Goal: Transaction & Acquisition: Purchase product/service

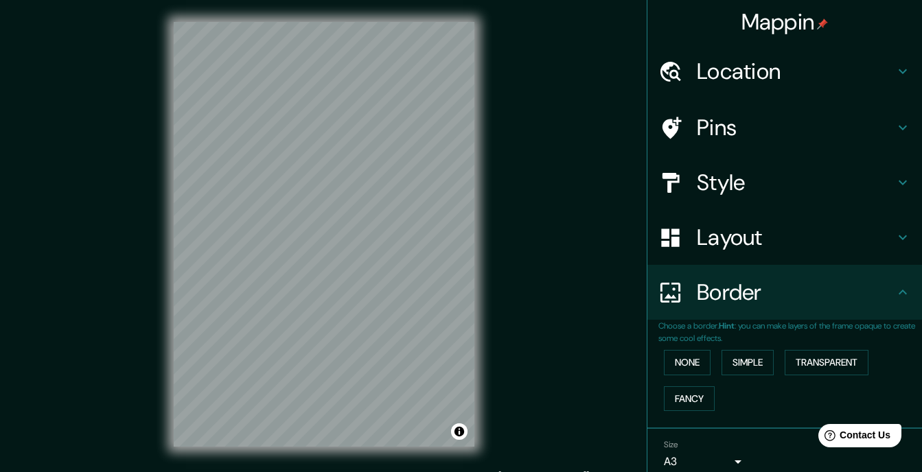
click at [578, 169] on h4 "Style" at bounding box center [796, 182] width 198 height 27
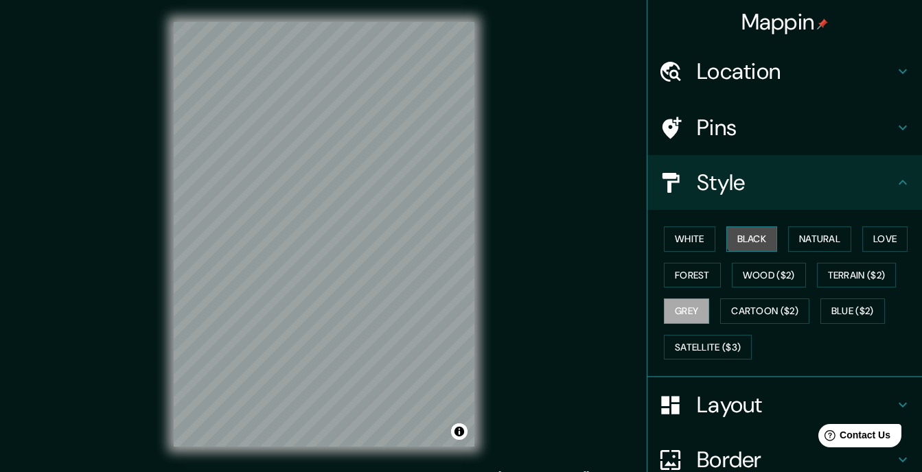
click at [578, 226] on button "Black" at bounding box center [751, 238] width 51 height 25
click at [578, 452] on body "Mappin Location [DATE][GEOGRAPHIC_DATA][PERSON_NAME], [GEOGRAPHIC_DATA], [GEOGR…" at bounding box center [461, 236] width 922 height 472
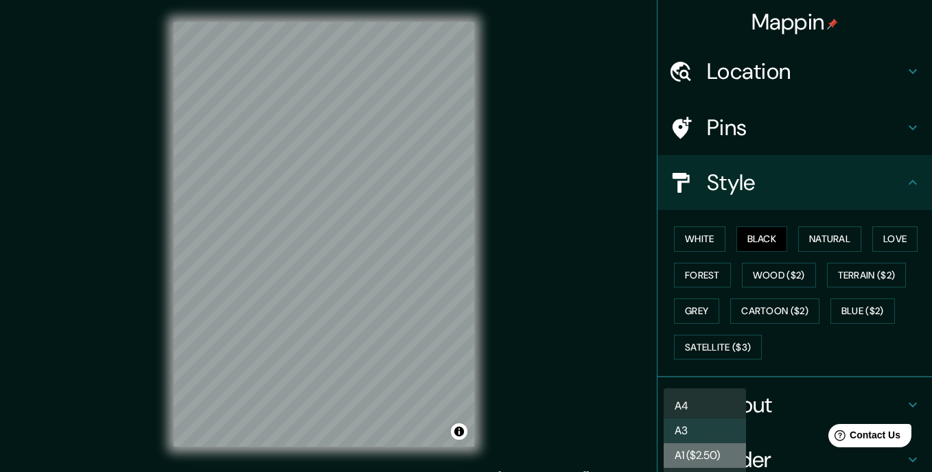
click at [578, 443] on li "A1 ($2.50)" at bounding box center [705, 455] width 82 height 25
click at [578, 447] on body "Mappin Location [DATE][GEOGRAPHIC_DATA][PERSON_NAME], [GEOGRAPHIC_DATA], [GEOGR…" at bounding box center [466, 236] width 932 height 472
drag, startPoint x: 922, startPoint y: 353, endPoint x: 916, endPoint y: 411, distance: 58.0
click at [578, 411] on div at bounding box center [466, 236] width 932 height 472
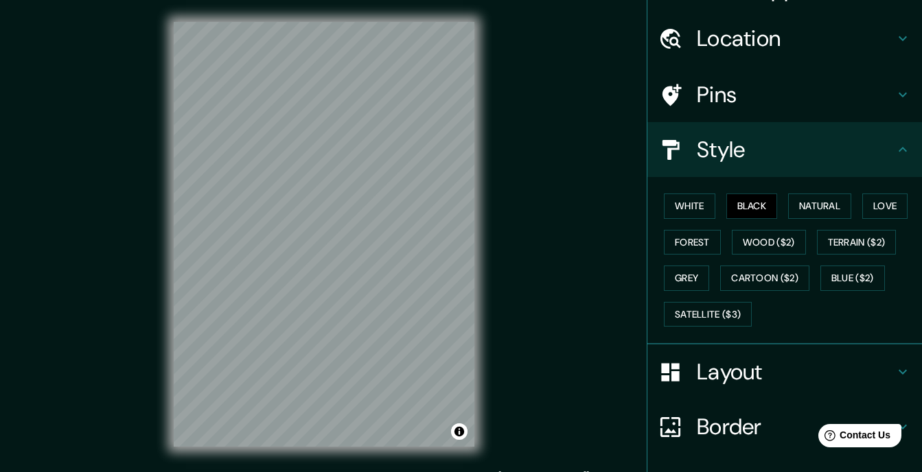
scroll to position [43, 0]
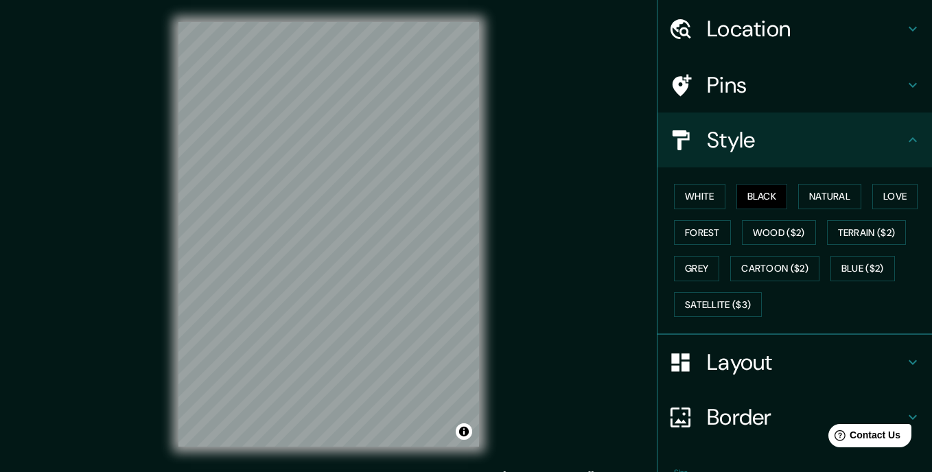
click at [578, 411] on body "Mappin Location [DATE][GEOGRAPHIC_DATA][PERSON_NAME], [GEOGRAPHIC_DATA], [GEOGR…" at bounding box center [466, 236] width 932 height 472
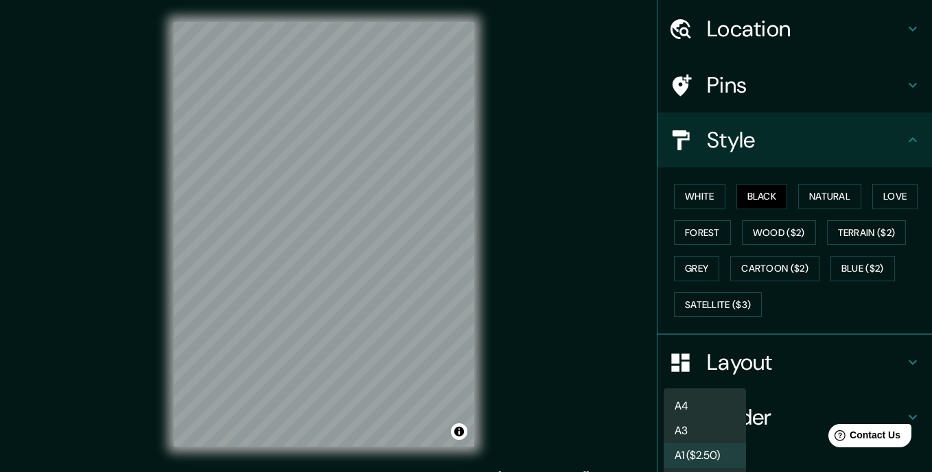
drag, startPoint x: 338, startPoint y: 207, endPoint x: 329, endPoint y: 207, distance: 8.9
click at [333, 207] on div at bounding box center [466, 236] width 932 height 472
click at [578, 408] on body "Mappin Location [DATE][GEOGRAPHIC_DATA][PERSON_NAME], [GEOGRAPHIC_DATA], [GEOGR…" at bounding box center [466, 236] width 932 height 472
click at [578, 423] on li "A3" at bounding box center [705, 431] width 82 height 25
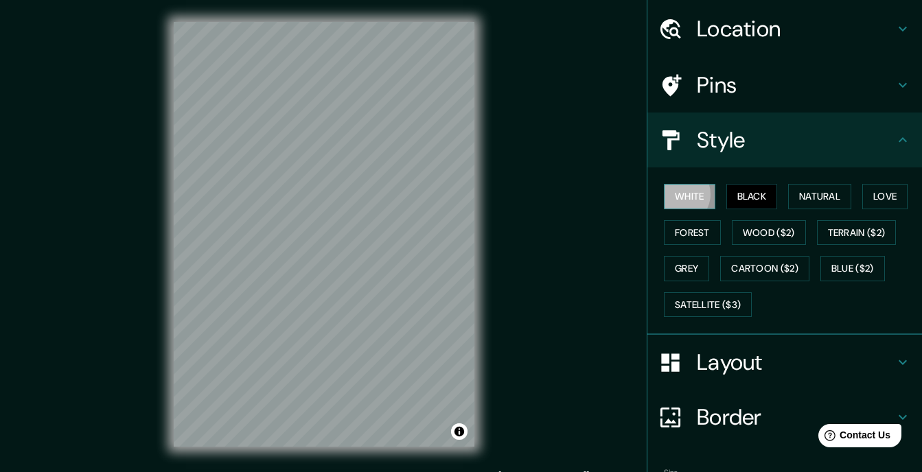
click at [578, 184] on button "White" at bounding box center [689, 196] width 51 height 25
click at [578, 184] on button "Black" at bounding box center [751, 196] width 51 height 25
click at [578, 220] on button "Forest" at bounding box center [692, 232] width 57 height 25
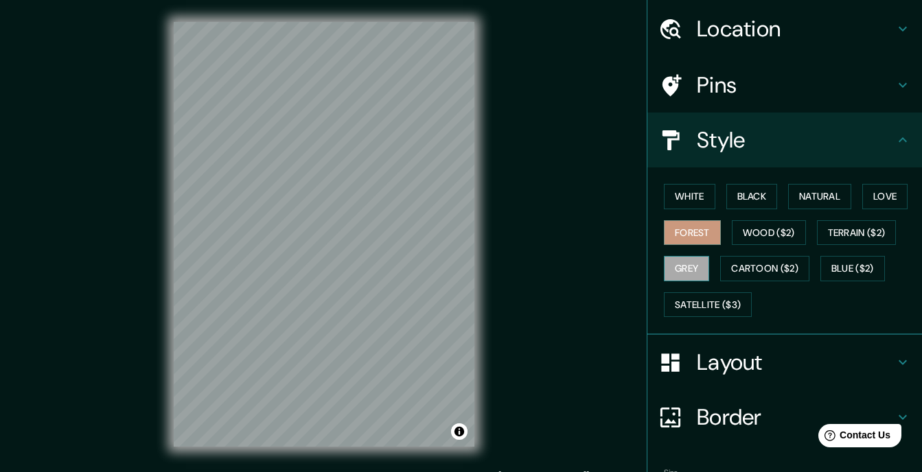
click at [578, 256] on button "Grey" at bounding box center [686, 268] width 45 height 25
click at [578, 184] on button "Black" at bounding box center [751, 196] width 51 height 25
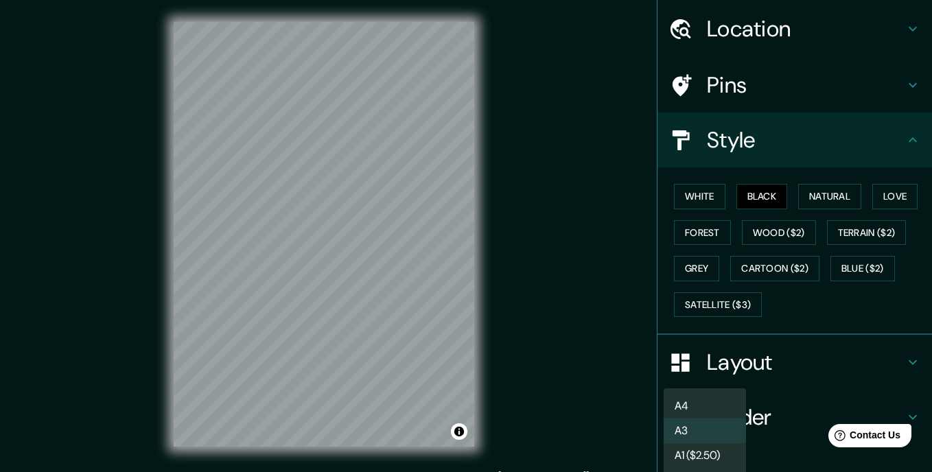
click at [578, 404] on body "Mappin Location [DATE][GEOGRAPHIC_DATA][PERSON_NAME], [GEOGRAPHIC_DATA], [GEOGR…" at bounding box center [466, 236] width 932 height 472
click at [578, 426] on li "A3" at bounding box center [705, 431] width 82 height 25
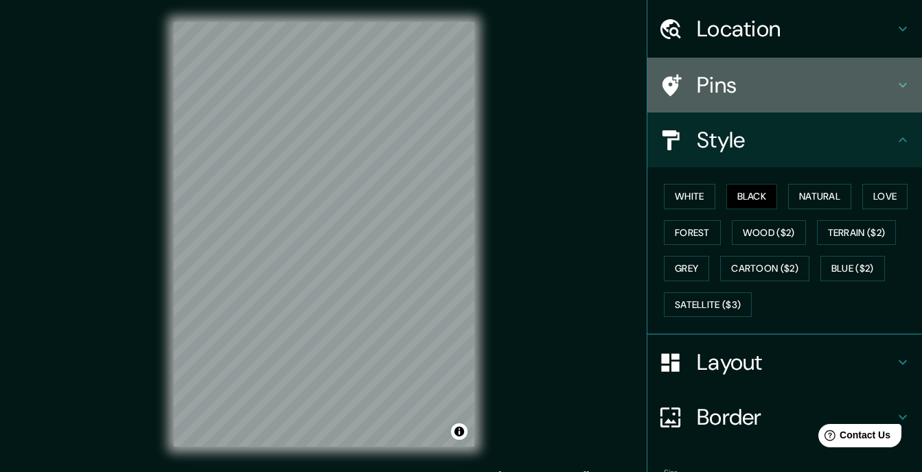
click at [578, 75] on h4 "Pins" at bounding box center [796, 84] width 198 height 27
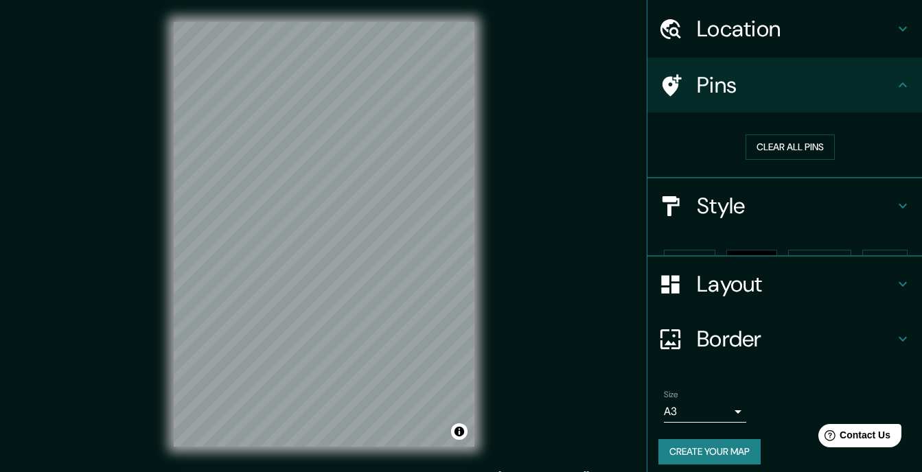
scroll to position [0, 0]
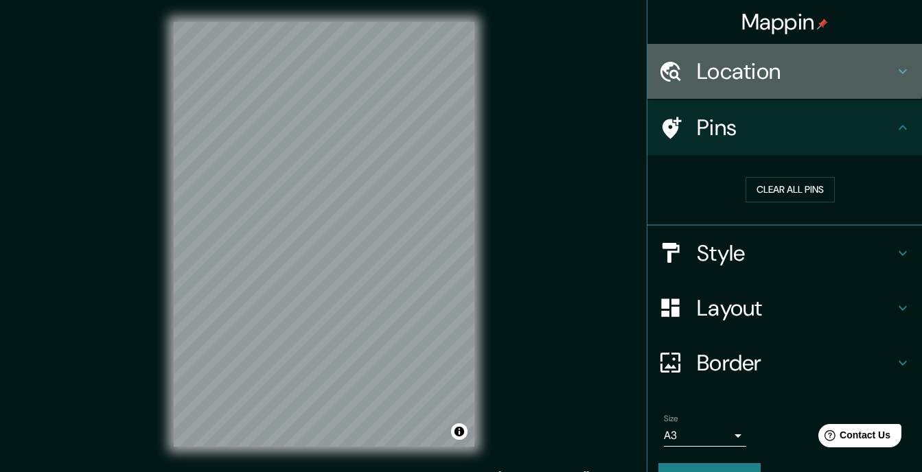
click at [578, 67] on h4 "Location" at bounding box center [796, 71] width 198 height 27
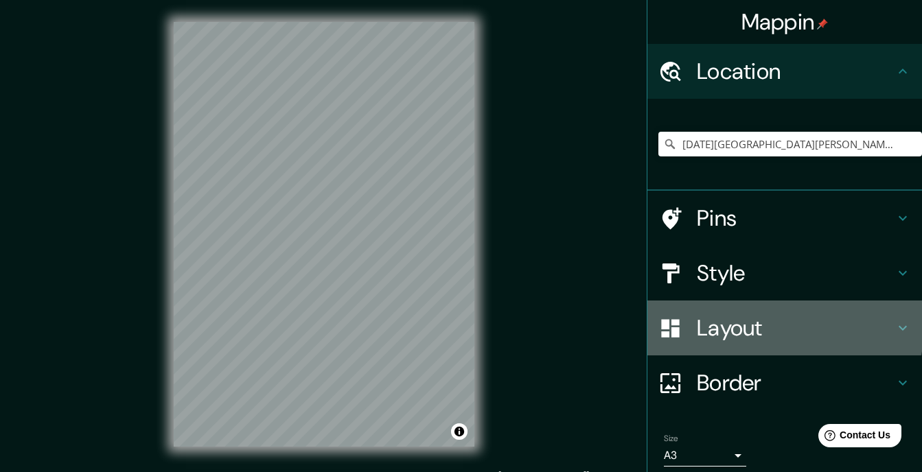
click at [578, 314] on h4 "Layout" at bounding box center [796, 327] width 198 height 27
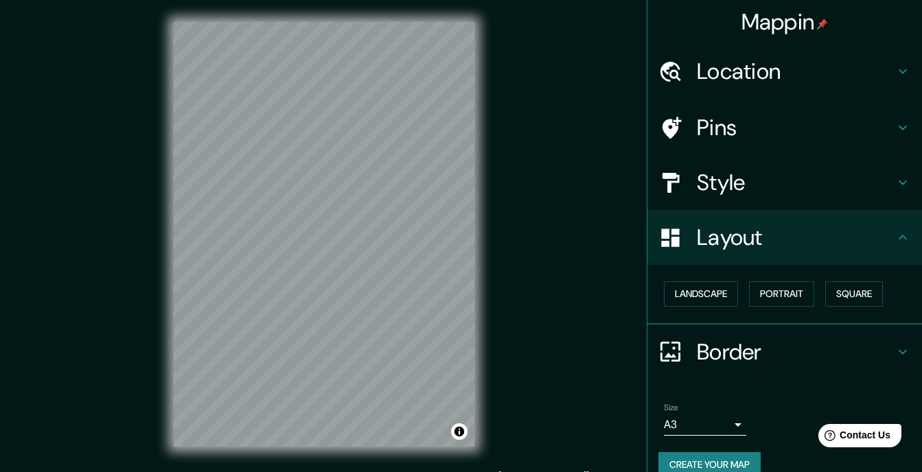
click at [578, 169] on h4 "Style" at bounding box center [796, 182] width 198 height 27
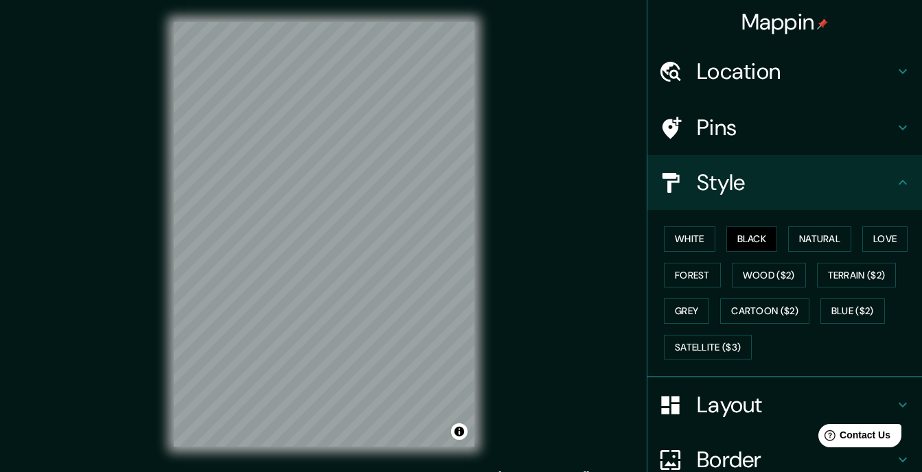
click at [578, 115] on h4 "Pins" at bounding box center [796, 127] width 198 height 27
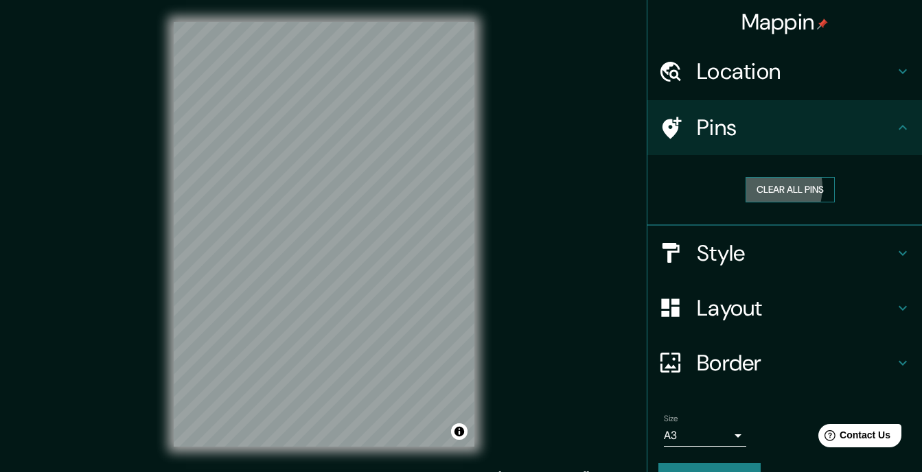
click at [578, 177] on button "Clear all pins" at bounding box center [789, 189] width 89 height 25
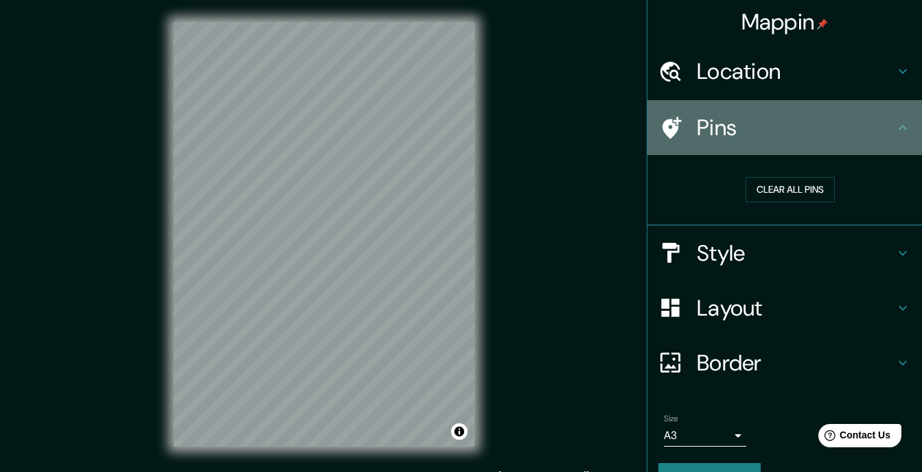
click at [578, 115] on h4 "Pins" at bounding box center [796, 127] width 198 height 27
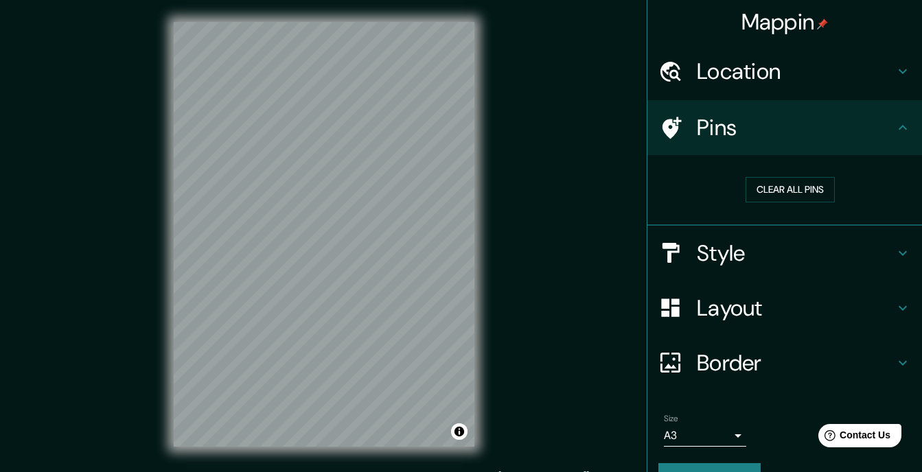
click at [578, 349] on h4 "Border" at bounding box center [796, 362] width 198 height 27
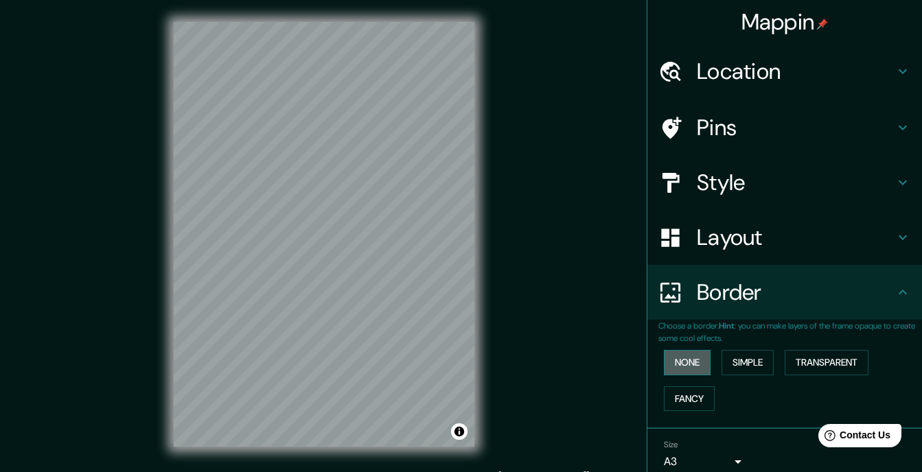
click at [578, 350] on button "None" at bounding box center [687, 362] width 47 height 25
click at [578, 350] on button "Simple" at bounding box center [747, 362] width 52 height 25
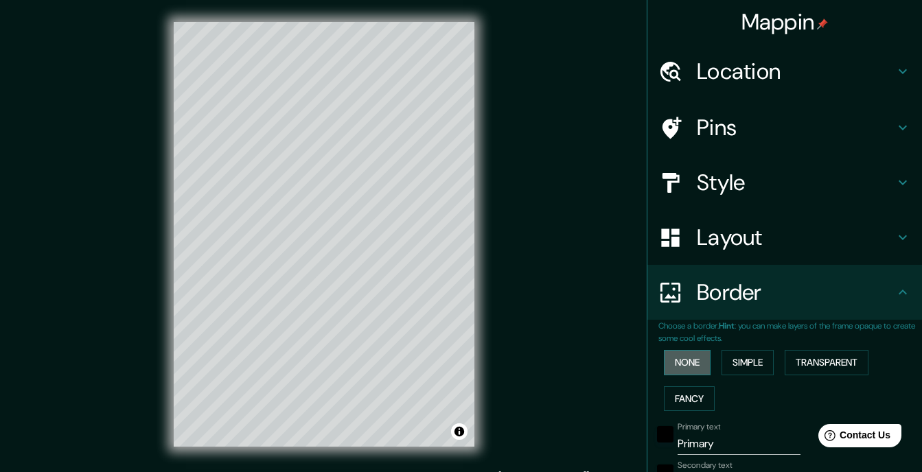
click at [578, 350] on button "None" at bounding box center [687, 362] width 47 height 25
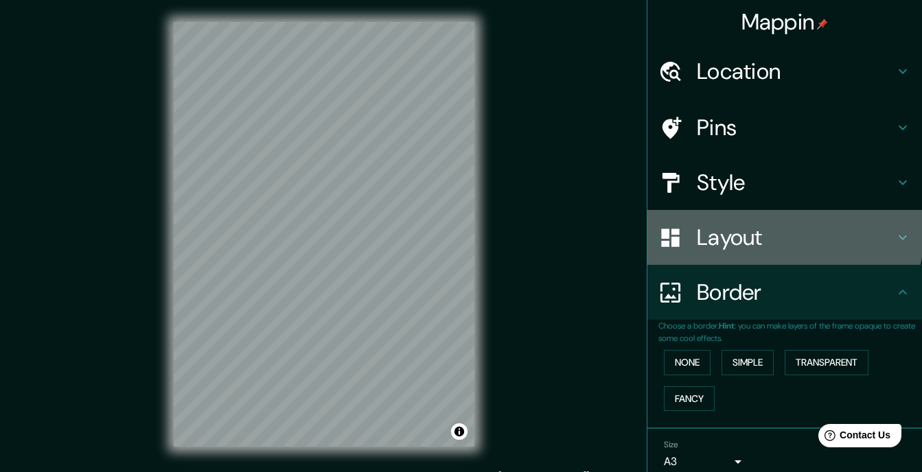
click at [578, 224] on h4 "Layout" at bounding box center [796, 237] width 198 height 27
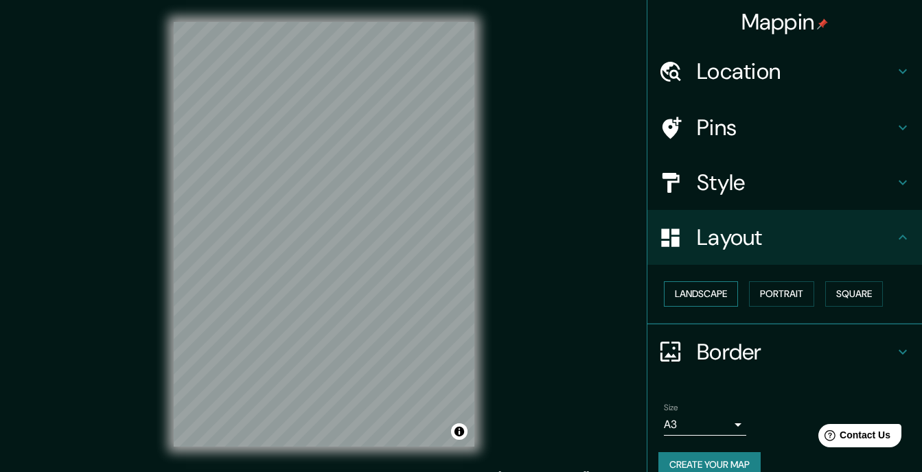
click at [578, 281] on button "Landscape" at bounding box center [701, 293] width 74 height 25
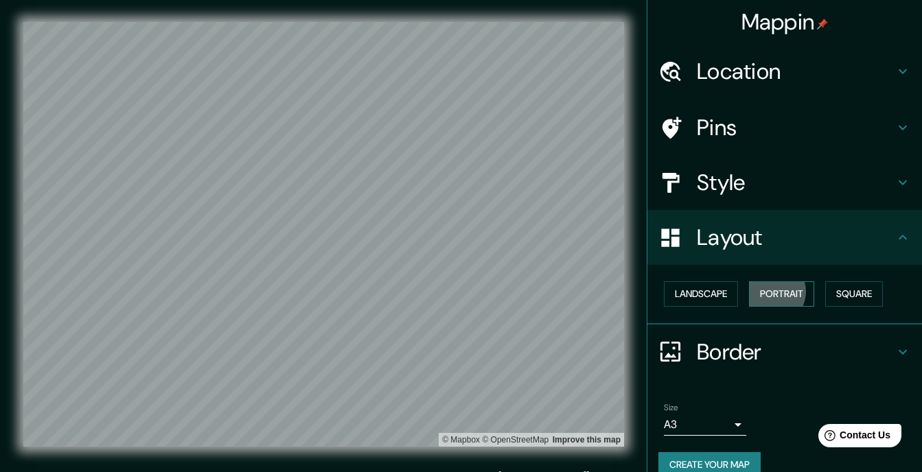
click at [578, 281] on button "Portrait" at bounding box center [781, 293] width 65 height 25
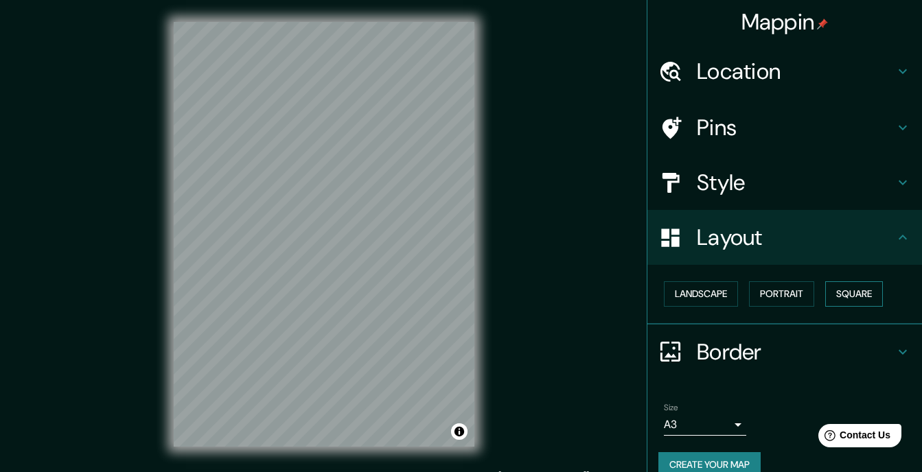
click at [578, 281] on button "Square" at bounding box center [854, 293] width 58 height 25
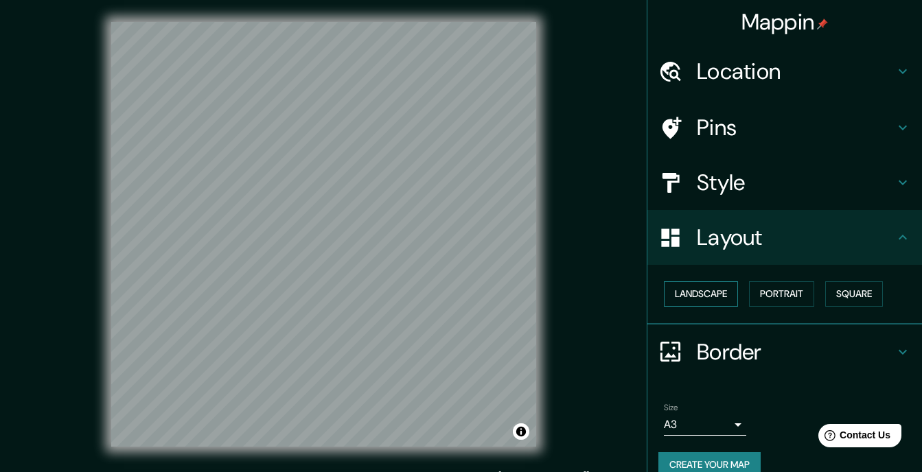
click at [578, 281] on button "Landscape" at bounding box center [701, 293] width 74 height 25
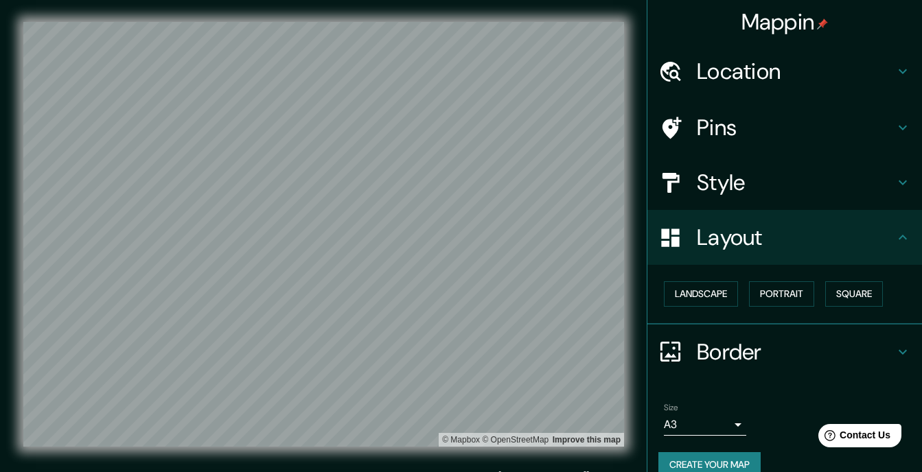
click at [578, 150] on div "© Mapbox © OpenStreetMap Improve this map" at bounding box center [324, 234] width 830 height 425
click at [578, 452] on button "Create your map" at bounding box center [709, 464] width 102 height 25
click at [578, 240] on div "Mappin Location [DATE][GEOGRAPHIC_DATA][PERSON_NAME], [GEOGRAPHIC_DATA], [GEOGR…" at bounding box center [461, 245] width 922 height 491
